Goal: Use online tool/utility

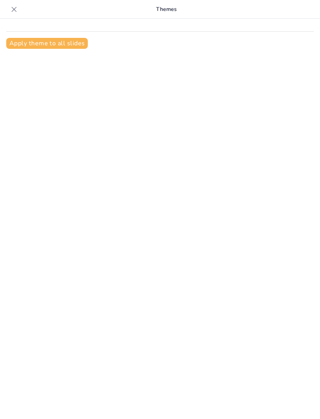
type input "Imported Корбюзье презентация (2) — копия.pptx"
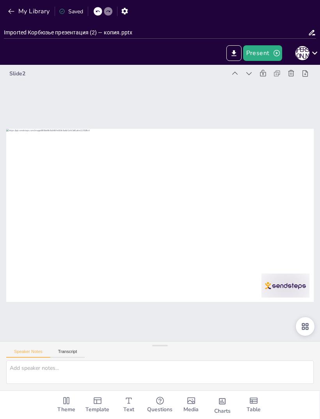
click at [69, 401] on icon "Change the overall theme" at bounding box center [66, 400] width 6 height 7
click at [157, 350] on div at bounding box center [160, 346] width 16 height 8
click at [71, 358] on button "Transcript" at bounding box center [67, 353] width 35 height 9
click at [34, 358] on button "Speaker Notes" at bounding box center [28, 353] width 44 height 9
click at [72, 404] on div "Theme" at bounding box center [66, 405] width 31 height 28
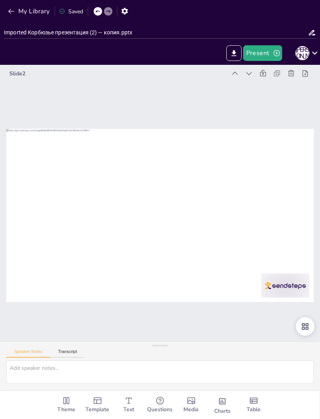
click at [69, 405] on span "Theme" at bounding box center [66, 409] width 18 height 9
click at [102, 406] on span "Template" at bounding box center [98, 409] width 24 height 9
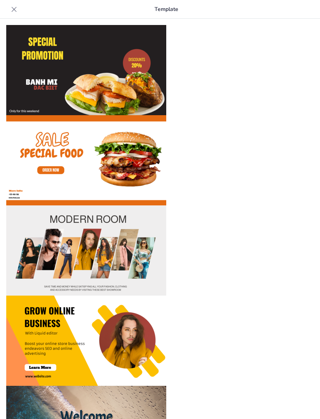
click at [13, 6] on icon at bounding box center [14, 9] width 8 height 8
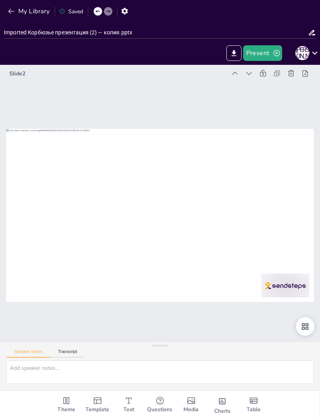
click at [133, 400] on icon "Add text boxes" at bounding box center [128, 400] width 9 height 9
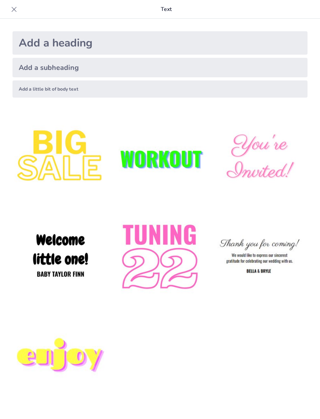
click at [20, 13] on div at bounding box center [14, 9] width 12 height 12
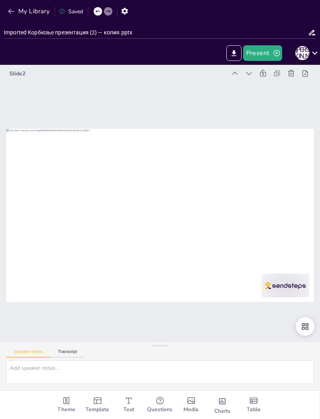
click at [316, 54] on icon at bounding box center [315, 53] width 11 height 11
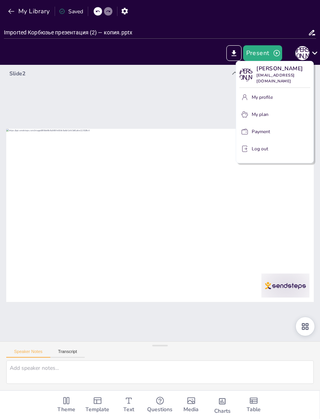
click at [17, 116] on div at bounding box center [160, 209] width 320 height 419
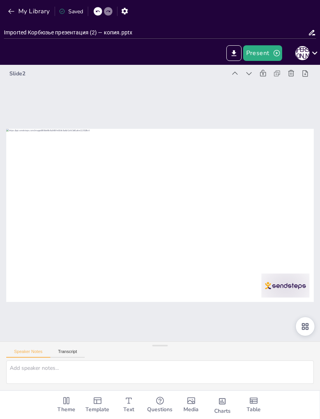
click at [14, 6] on button "My Library" at bounding box center [29, 11] width 47 height 12
